Goal: Task Accomplishment & Management: Manage account settings

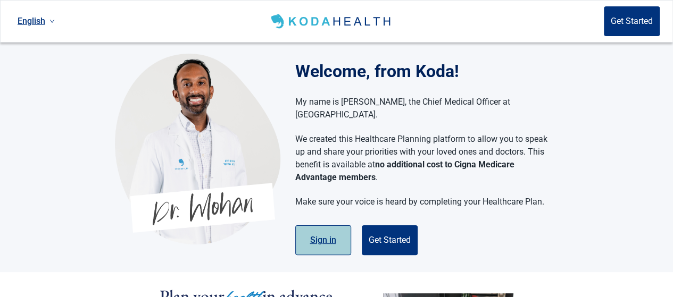
click at [321, 226] on button "Sign in" at bounding box center [323, 241] width 56 height 30
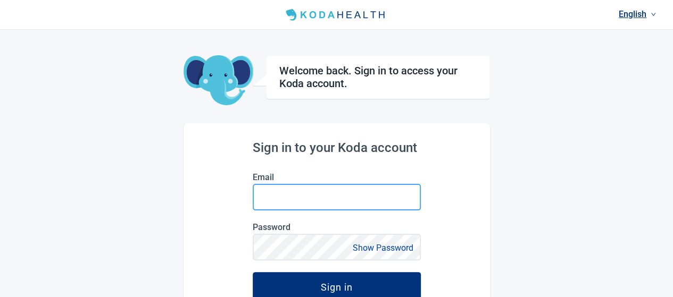
click at [302, 190] on input "Email" at bounding box center [337, 197] width 168 height 27
type input "[EMAIL_ADDRESS][DOMAIN_NAME]"
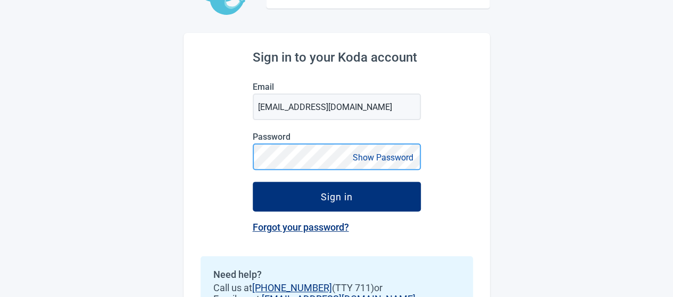
scroll to position [106, 0]
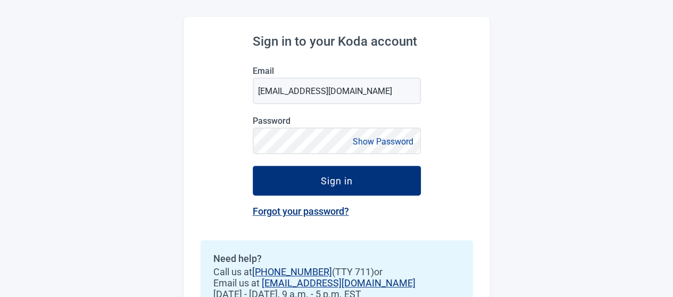
click at [292, 212] on link "Forgot your password?" at bounding box center [301, 211] width 96 height 11
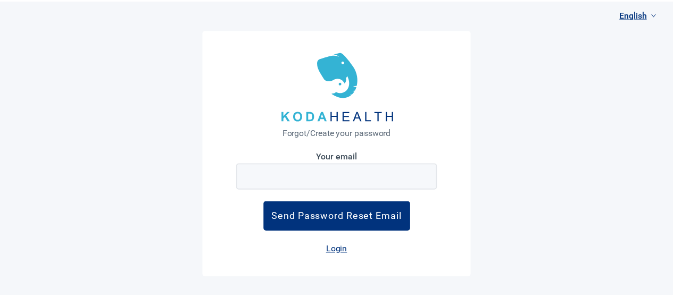
scroll to position [106, 0]
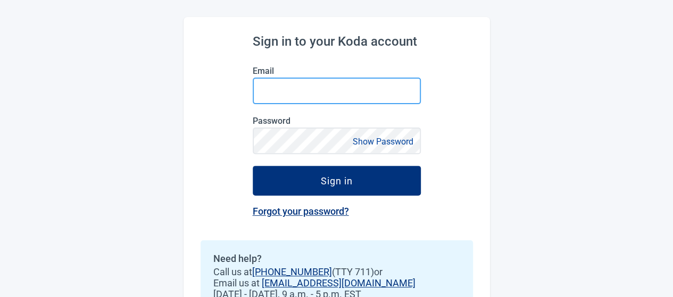
click at [298, 93] on input "Email" at bounding box center [337, 91] width 168 height 27
type input "[EMAIL_ADDRESS][DOMAIN_NAME]"
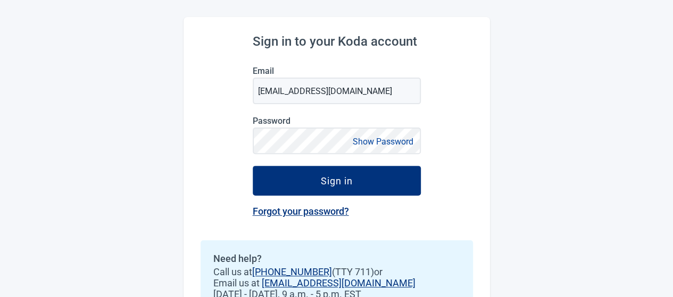
click at [384, 141] on button "Show Password" at bounding box center [383, 142] width 67 height 14
click at [384, 141] on button "Hide Password" at bounding box center [385, 142] width 63 height 14
click at [303, 209] on link "Forgot your password?" at bounding box center [301, 211] width 96 height 11
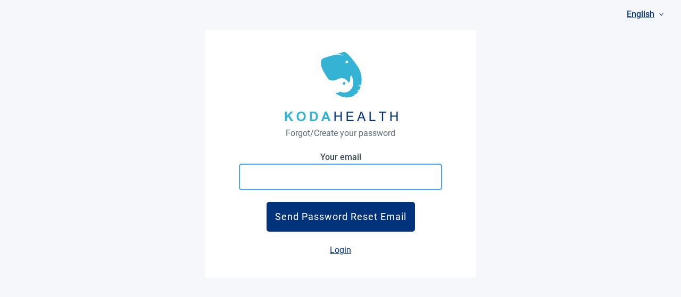
click at [297, 172] on input "Your email" at bounding box center [340, 177] width 203 height 27
type input "[EMAIL_ADDRESS][DOMAIN_NAME]"
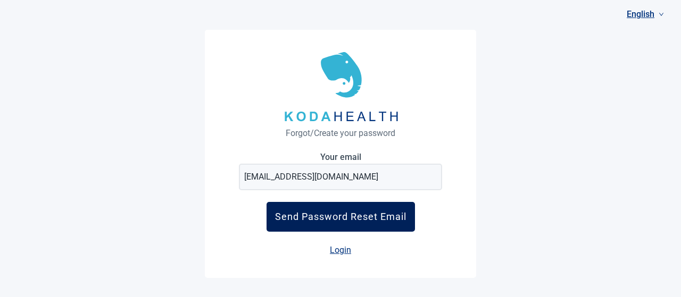
click at [343, 219] on div "Send Password Reset Email" at bounding box center [340, 216] width 131 height 11
